Goal: Transaction & Acquisition: Download file/media

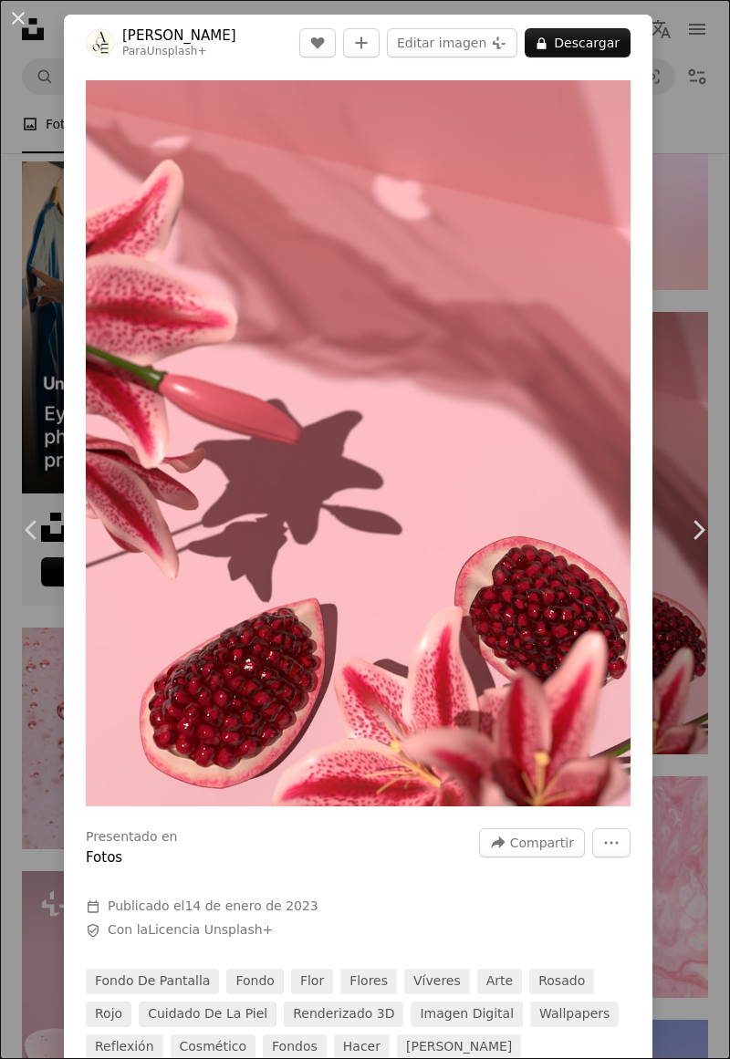
scroll to position [4336, 0]
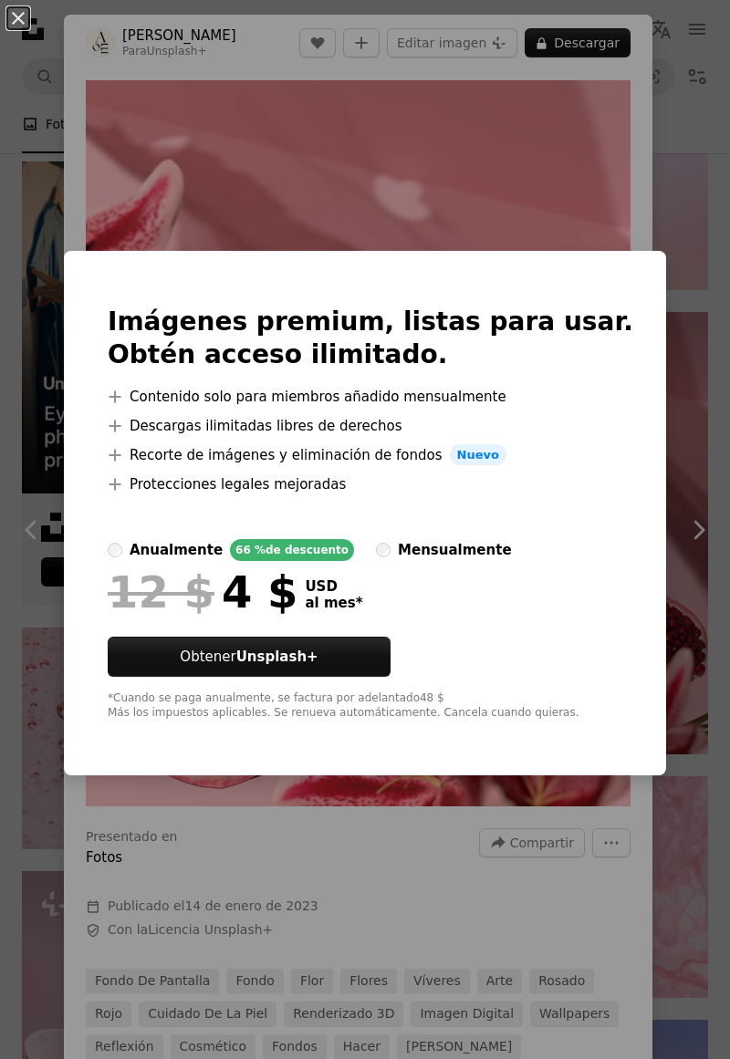
click at [545, 184] on div "An X shape Imágenes premium, listas para usar. Obtén acceso ilimitado. A plus s…" at bounding box center [365, 529] width 730 height 1059
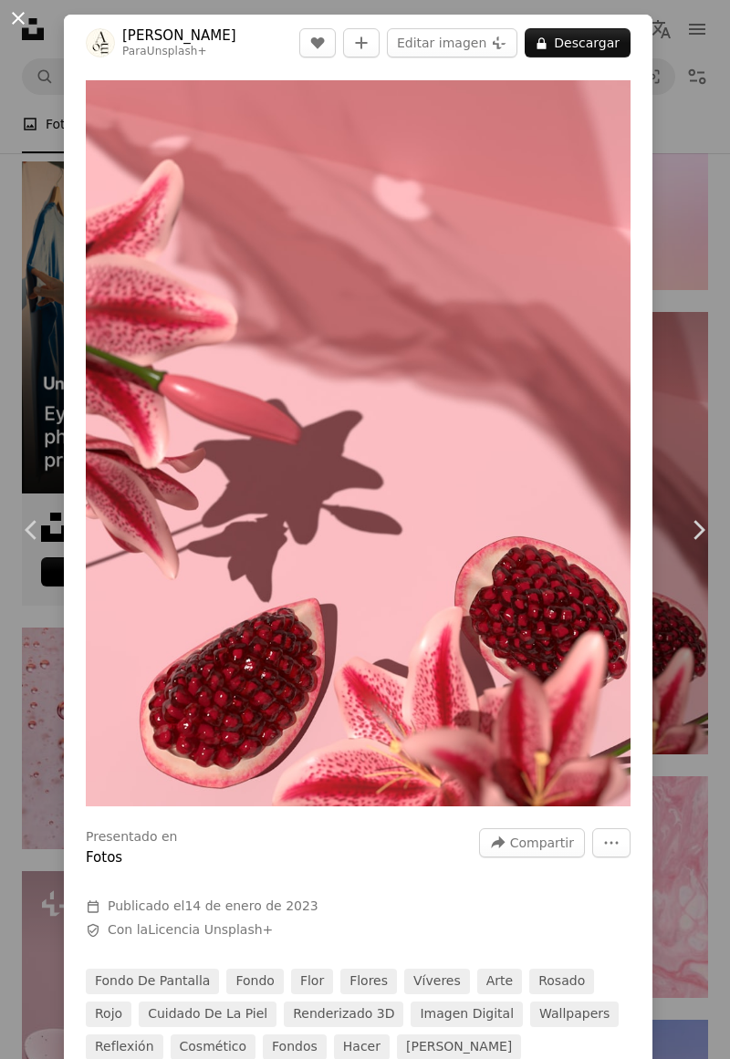
click at [18, 16] on button "An X shape" at bounding box center [18, 18] width 22 height 22
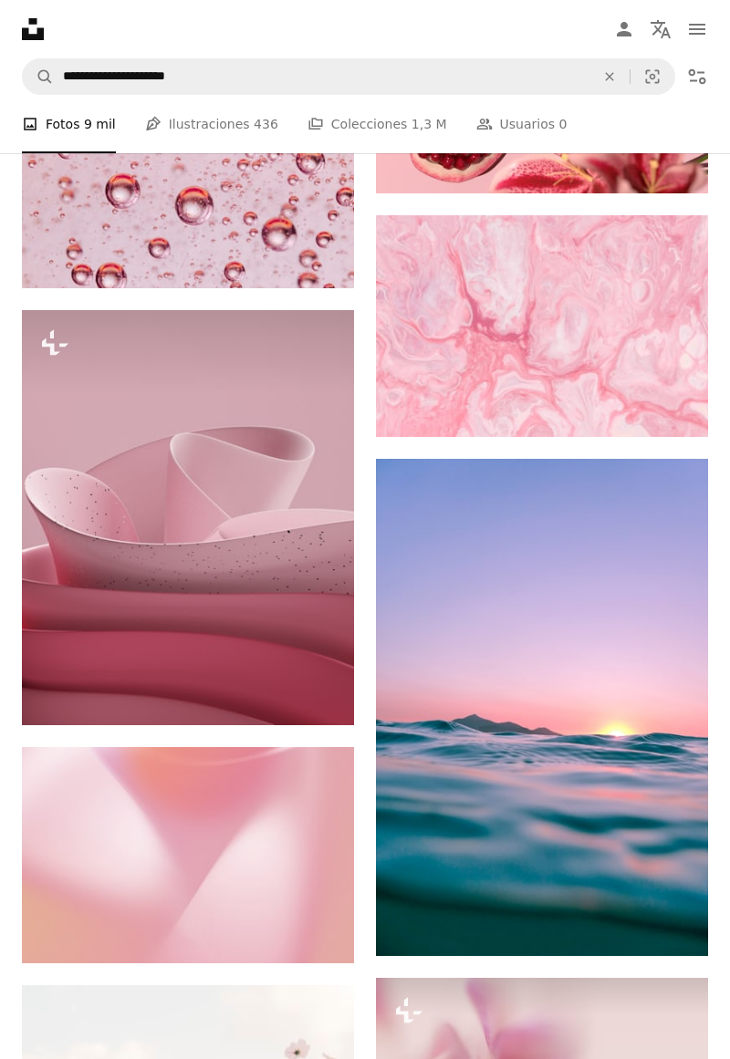
scroll to position [4886, 0]
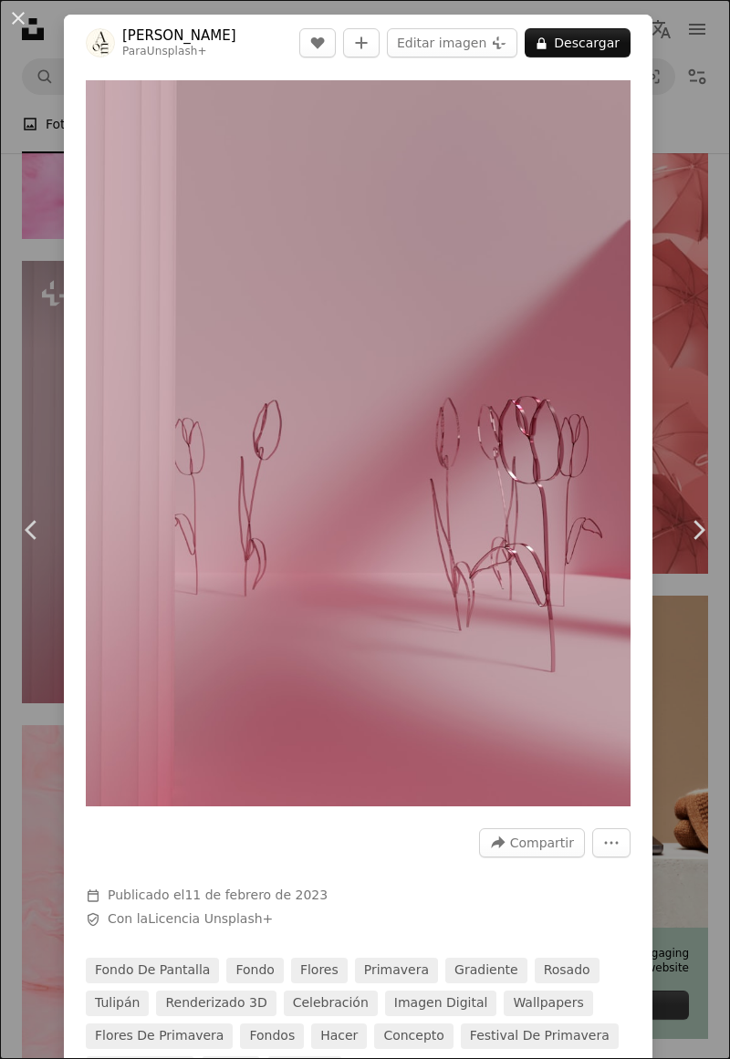
scroll to position [8178, 0]
click at [21, 27] on button "An X shape" at bounding box center [18, 18] width 22 height 22
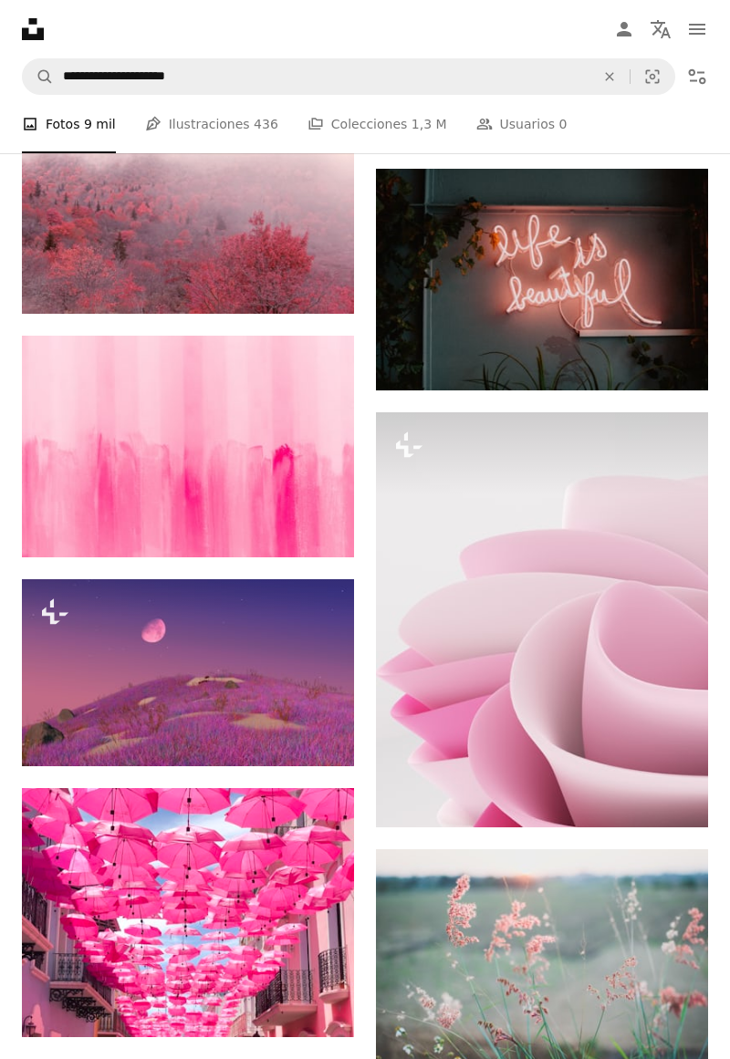
scroll to position [9372, 0]
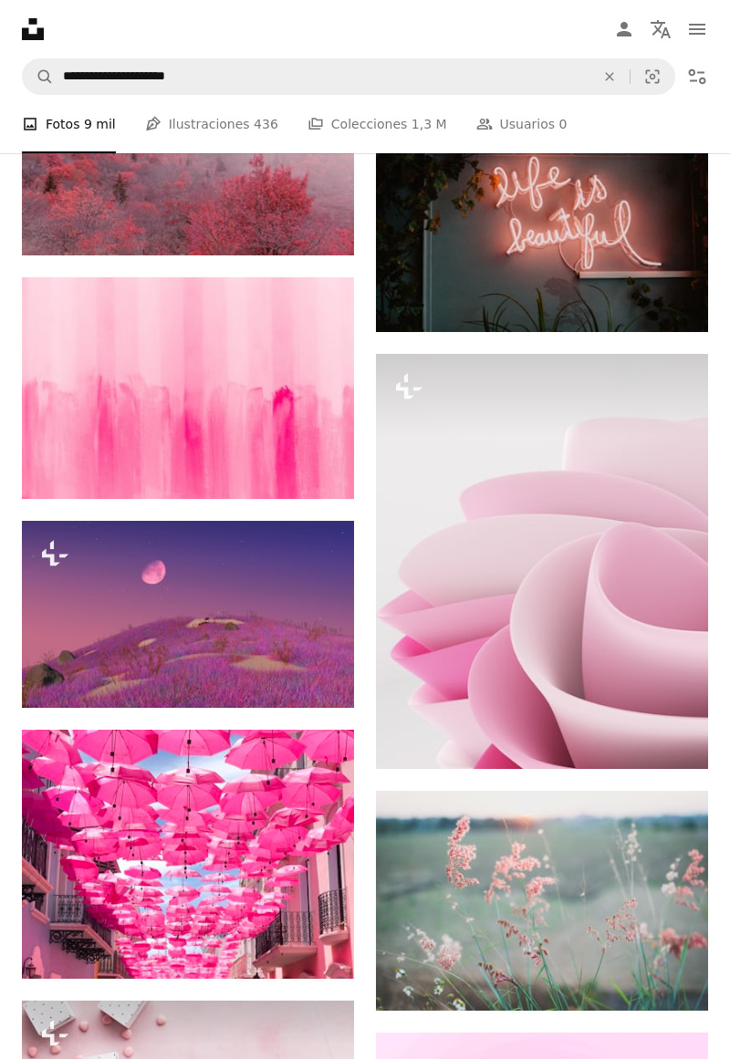
scroll to position [8157, 0]
